Goal: Transaction & Acquisition: Purchase product/service

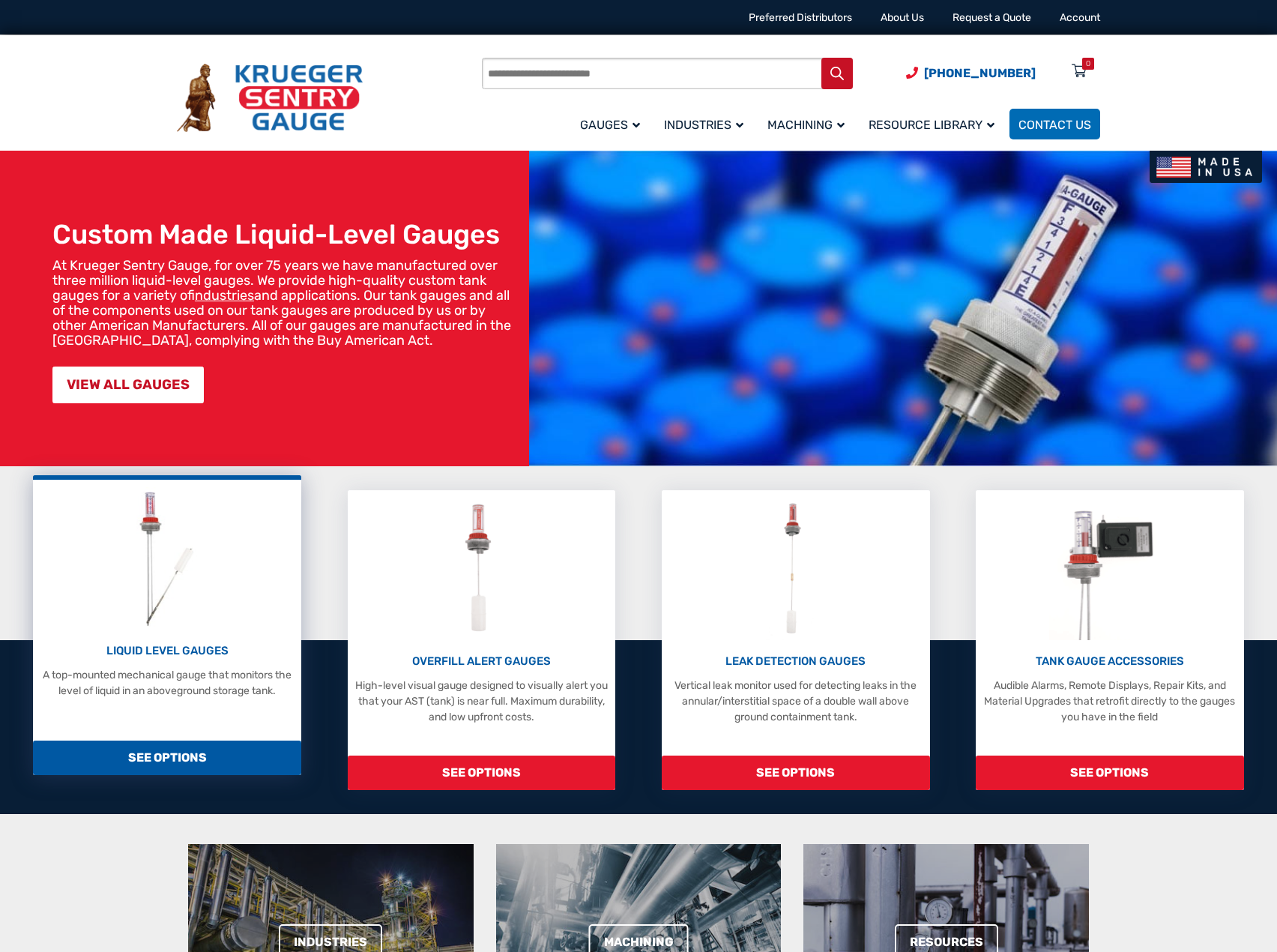
click at [180, 535] on img at bounding box center [167, 559] width 79 height 142
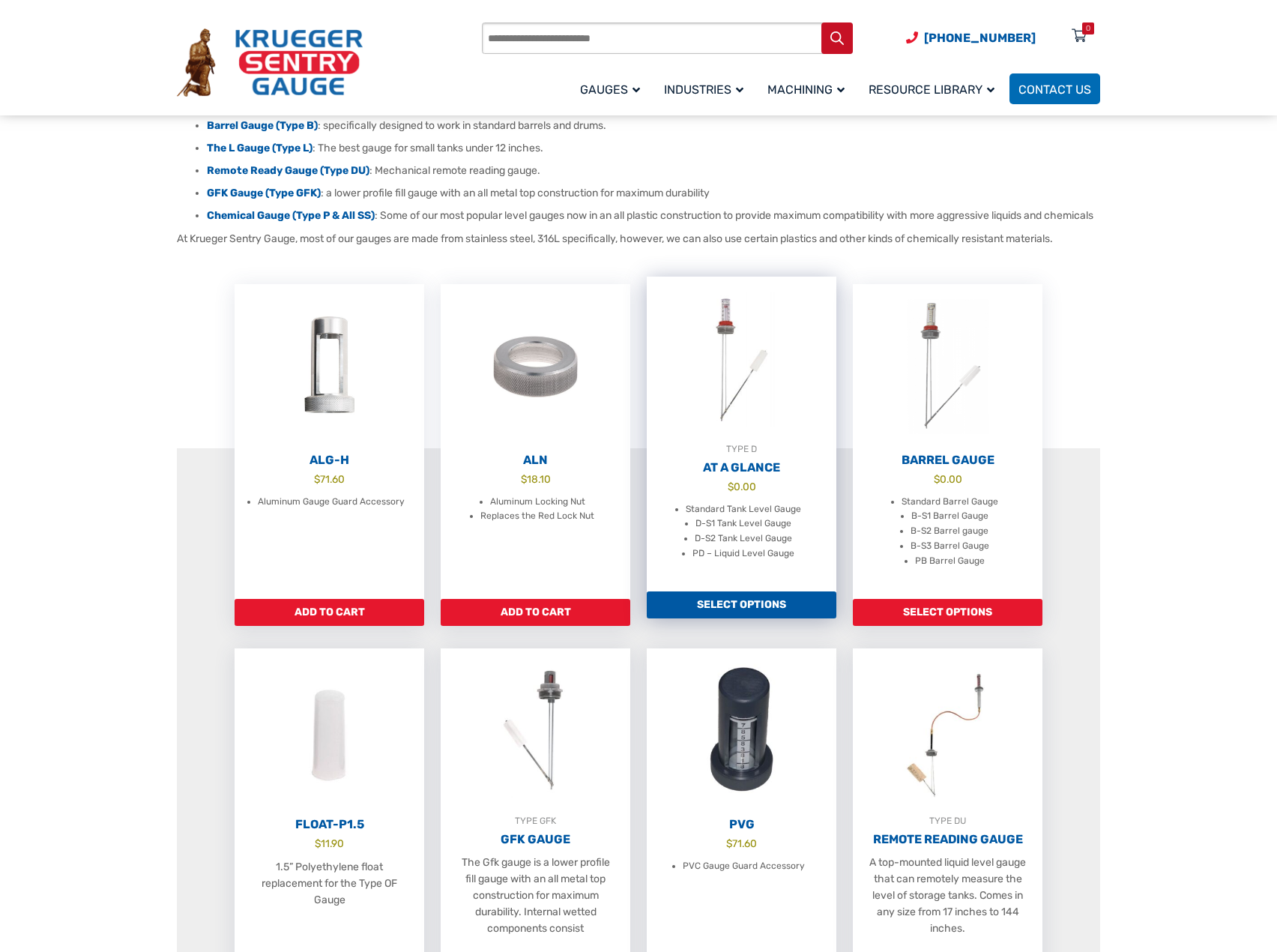
scroll to position [300, 0]
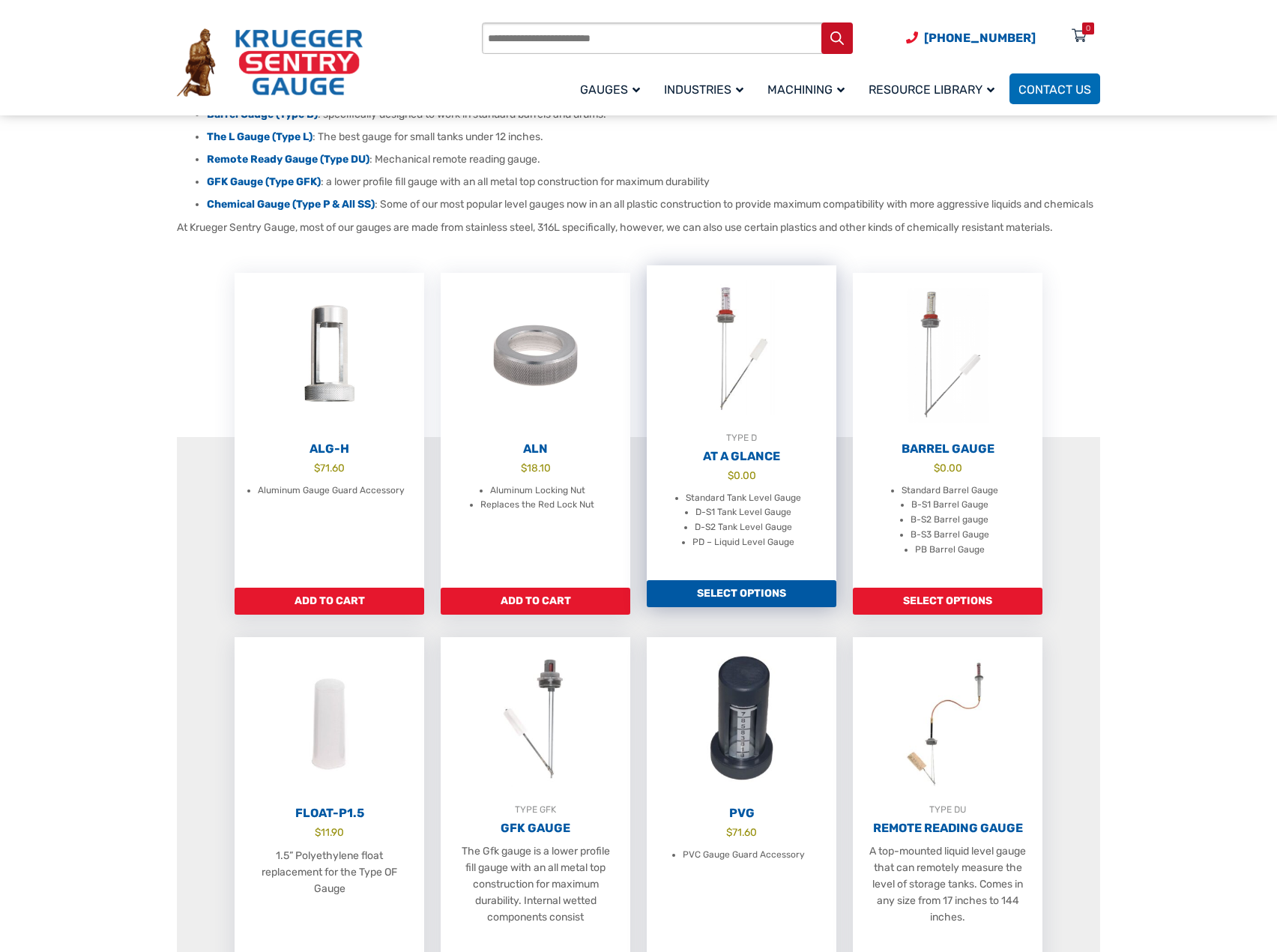
click at [739, 371] on img at bounding box center [741, 347] width 190 height 165
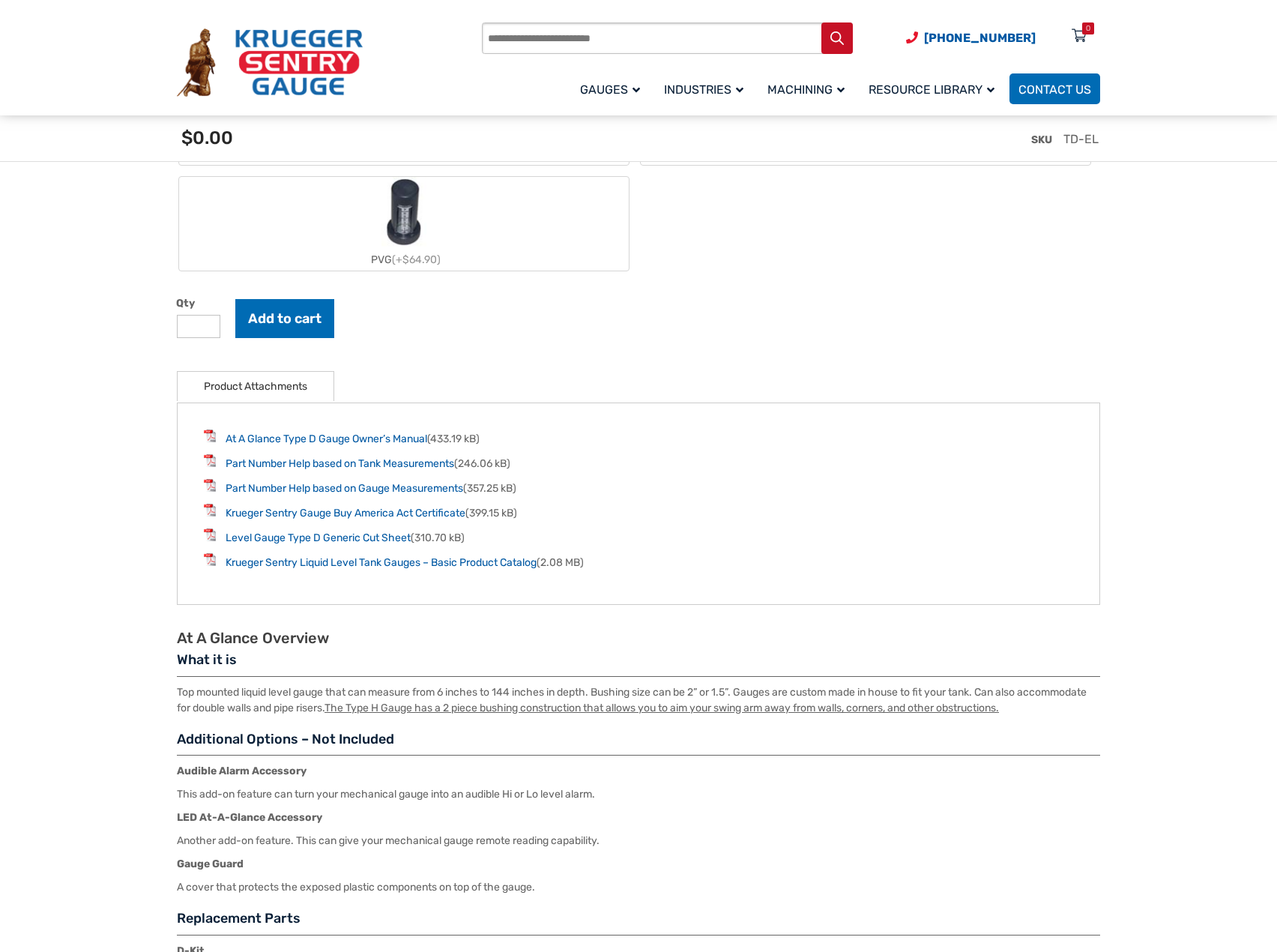
scroll to position [1799, 0]
